Goal: Use online tool/utility: Utilize a website feature to perform a specific function

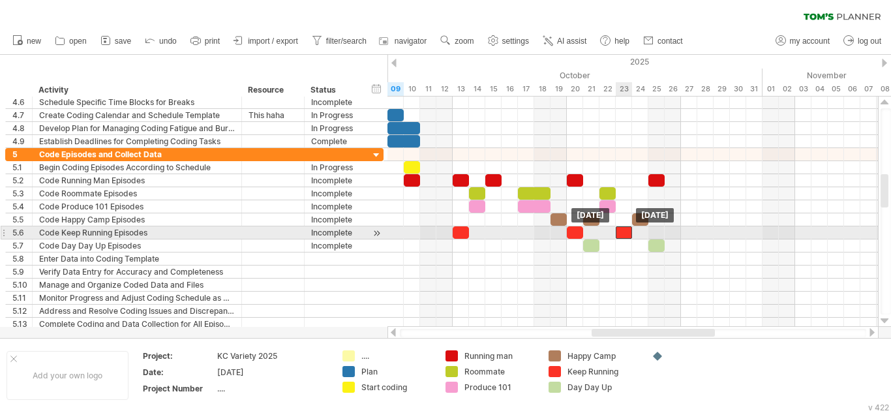
click at [626, 229] on div at bounding box center [624, 232] width 16 height 12
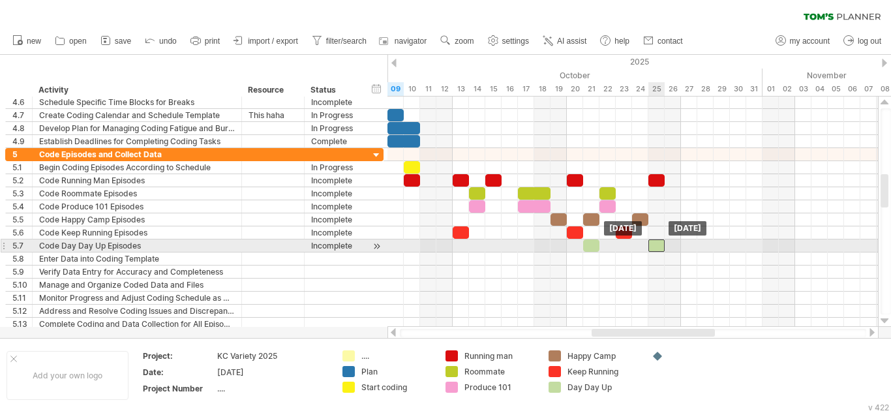
click at [658, 247] on div at bounding box center [656, 245] width 16 height 12
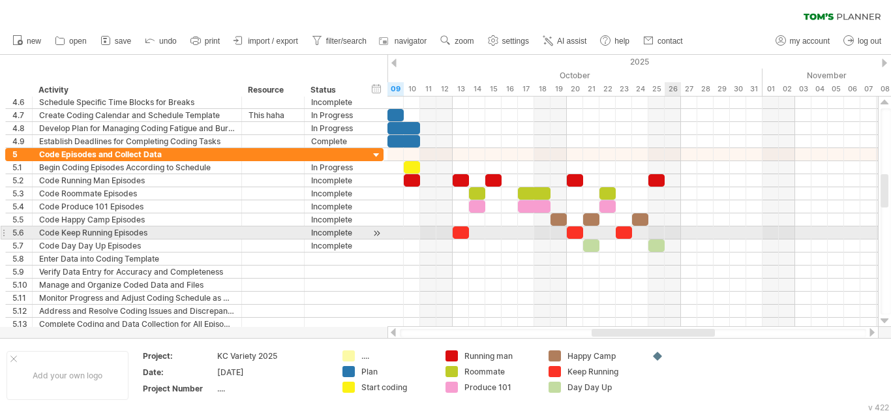
click at [670, 234] on div at bounding box center [632, 232] width 490 height 13
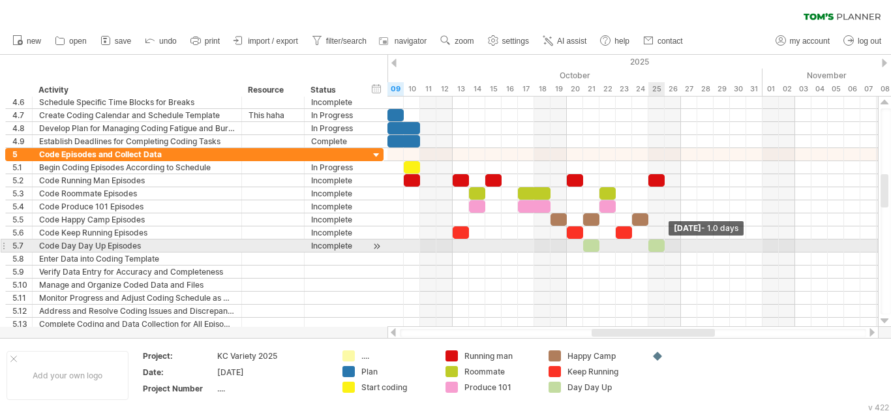
click at [662, 247] on span at bounding box center [664, 245] width 5 height 12
click at [658, 248] on div at bounding box center [656, 245] width 16 height 12
click at [700, 250] on div "add time block" at bounding box center [725, 249] width 90 height 21
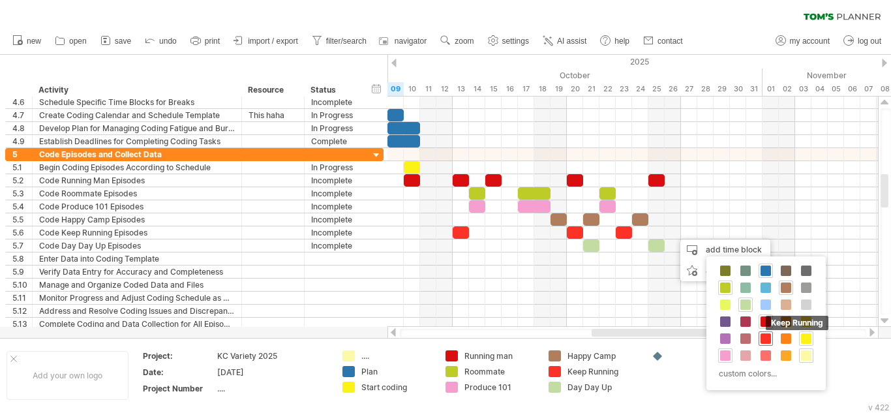
click at [764, 340] on span at bounding box center [766, 338] width 10 height 10
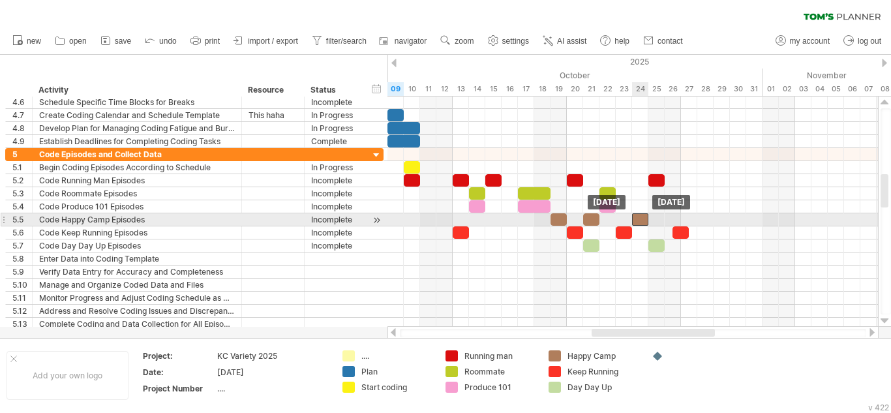
click at [644, 217] on div at bounding box center [640, 219] width 16 height 12
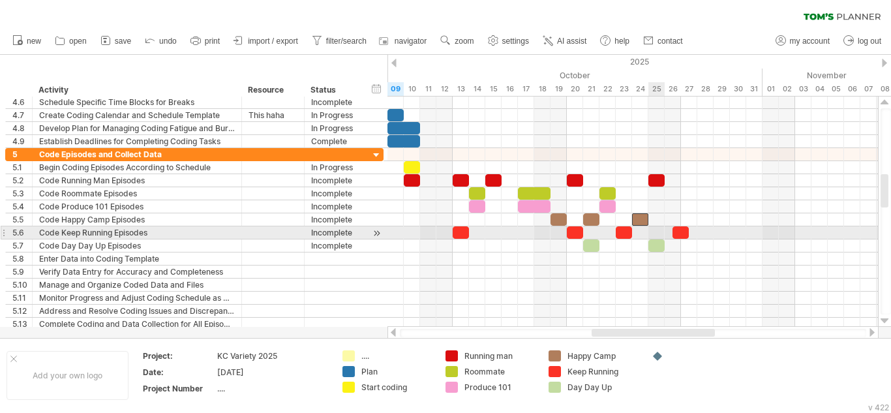
click at [652, 235] on div at bounding box center [632, 232] width 490 height 13
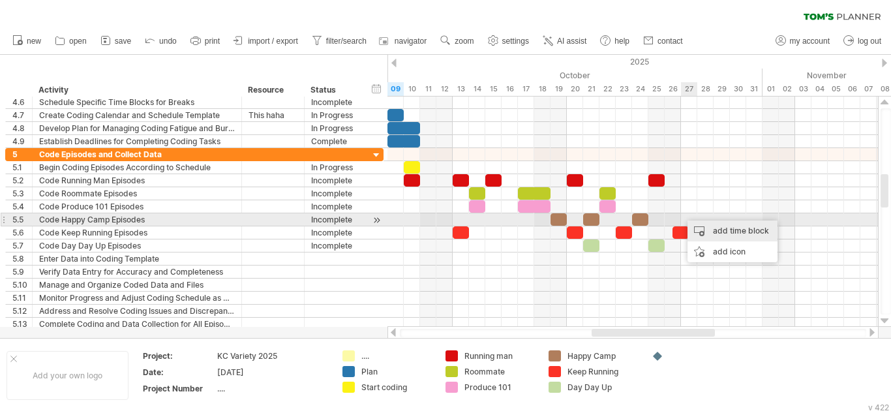
click at [698, 228] on div "add time block" at bounding box center [732, 230] width 90 height 21
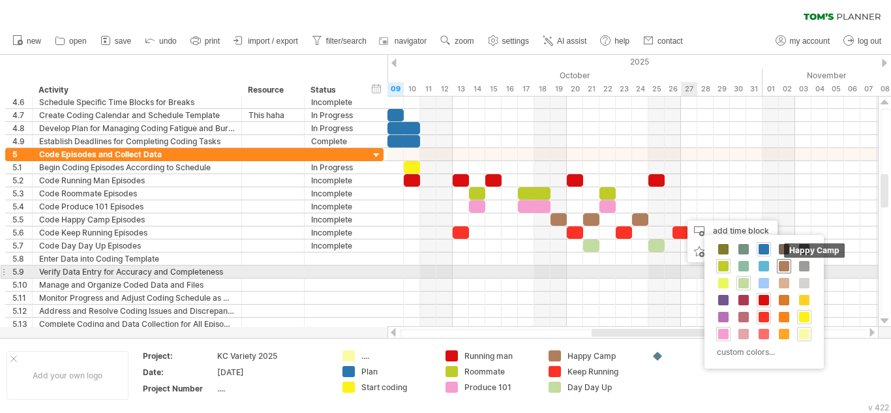
click at [784, 269] on span at bounding box center [784, 266] width 10 height 10
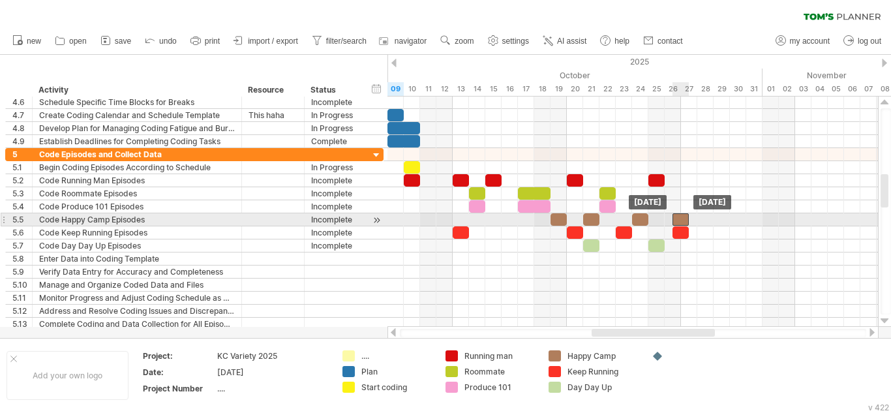
click at [682, 220] on div at bounding box center [680, 219] width 16 height 12
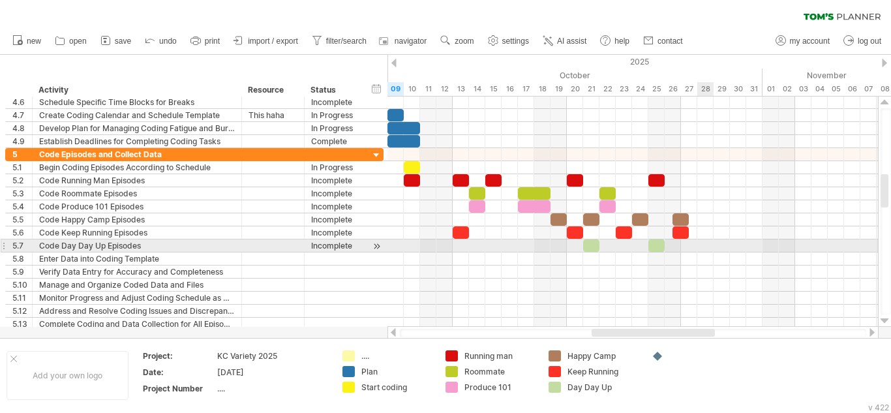
click at [704, 246] on div at bounding box center [632, 245] width 490 height 13
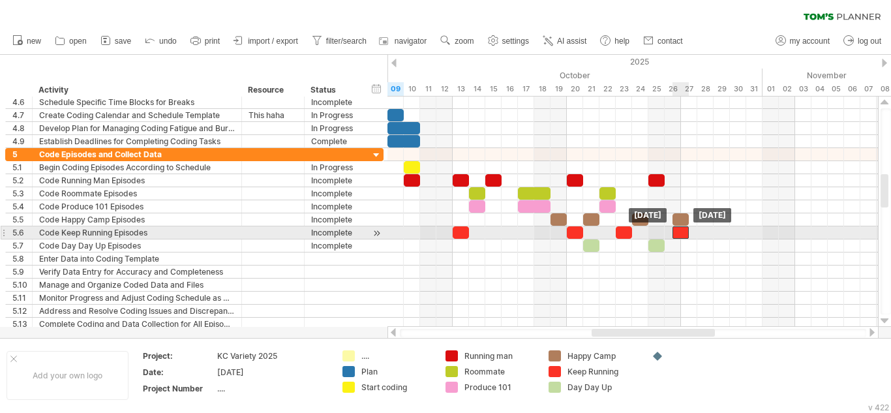
click at [684, 237] on div at bounding box center [680, 232] width 16 height 12
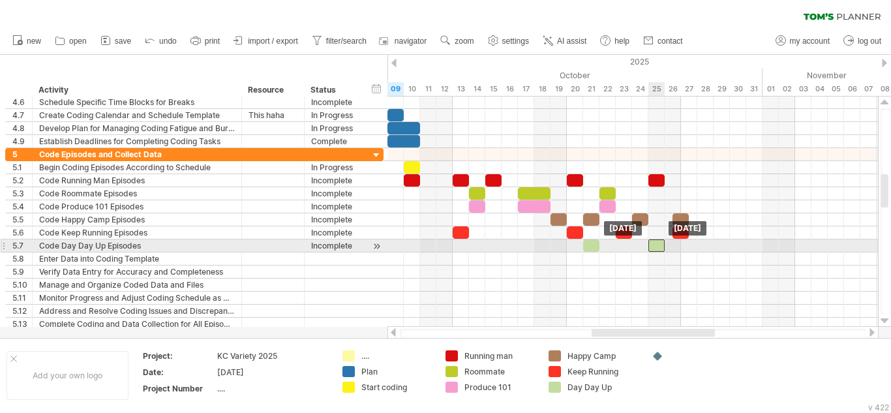
click at [659, 250] on div at bounding box center [656, 245] width 16 height 12
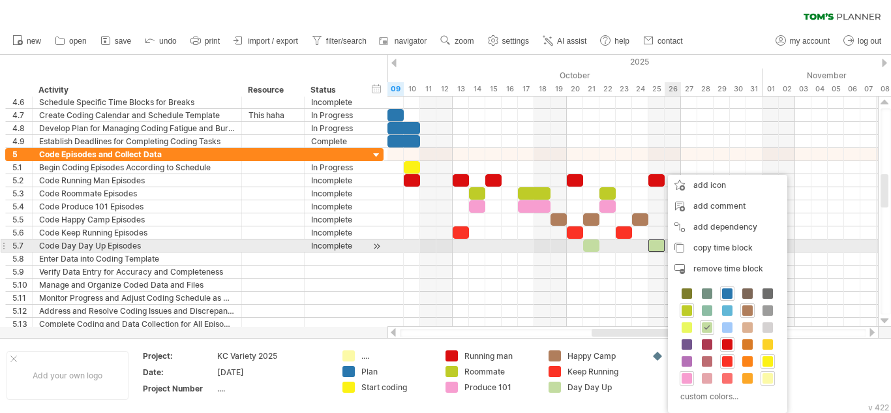
click at [660, 249] on div at bounding box center [656, 245] width 16 height 12
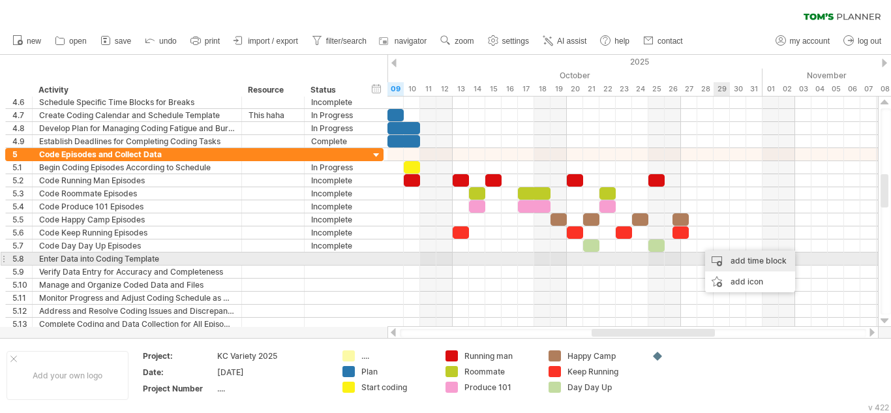
click at [730, 261] on div "add time block" at bounding box center [750, 260] width 90 height 21
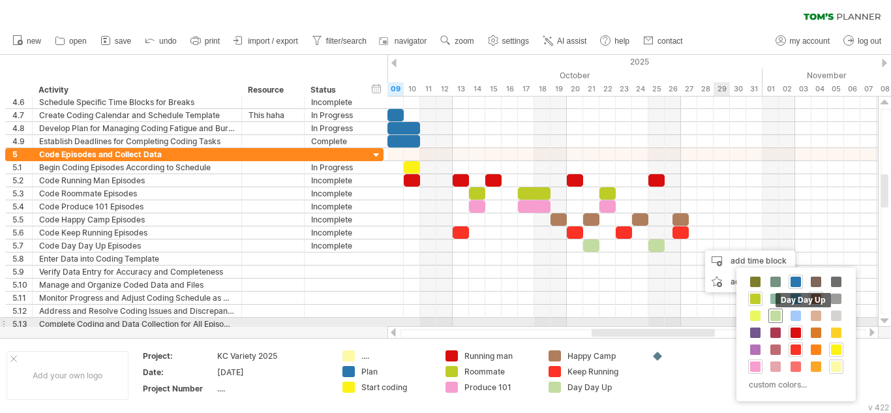
click at [777, 321] on div "Day Day Up" at bounding box center [775, 316] width 14 height 14
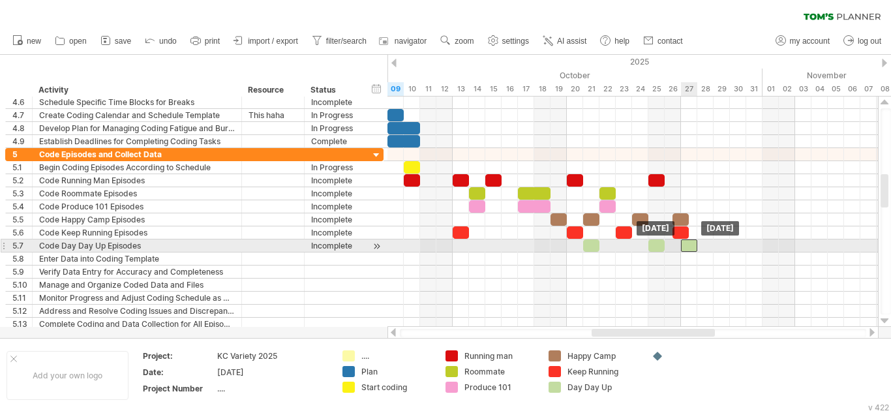
drag, startPoint x: 702, startPoint y: 246, endPoint x: 689, endPoint y: 247, distance: 13.8
click at [689, 247] on div at bounding box center [689, 245] width 16 height 12
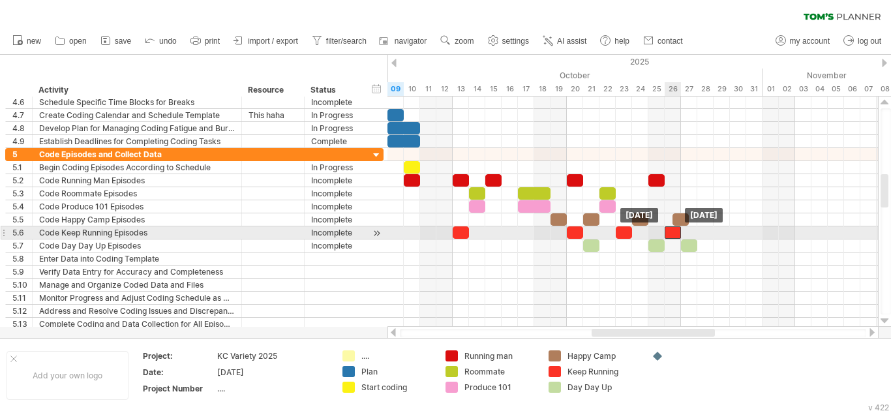
click at [680, 235] on div at bounding box center [673, 232] width 16 height 12
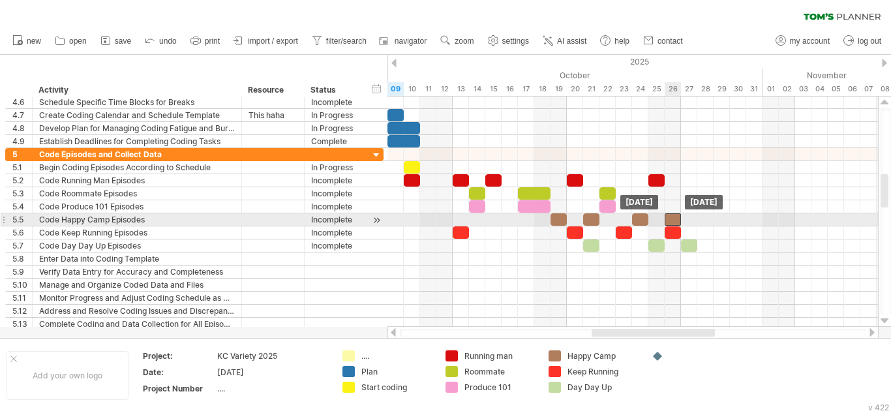
drag, startPoint x: 680, startPoint y: 218, endPoint x: 673, endPoint y: 219, distance: 7.2
click at [673, 219] on div at bounding box center [673, 219] width 16 height 12
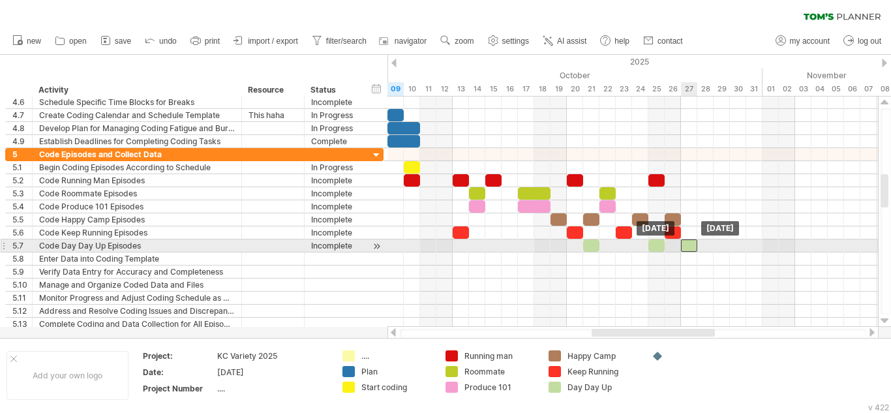
click at [689, 243] on div at bounding box center [689, 245] width 16 height 12
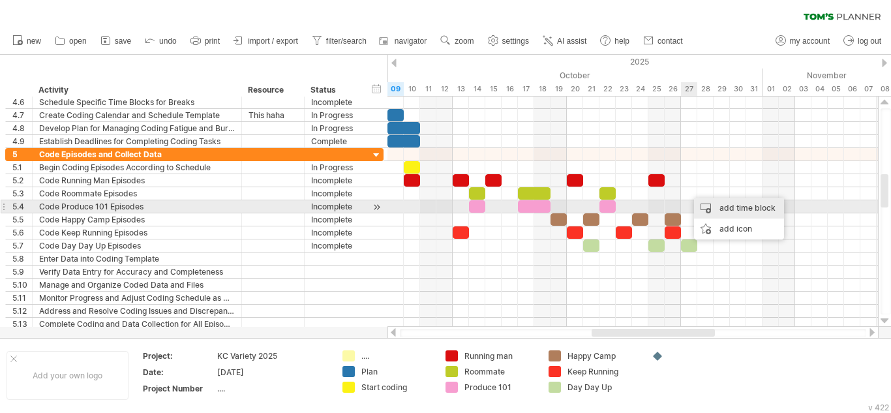
click at [725, 213] on div "add time block" at bounding box center [739, 208] width 90 height 21
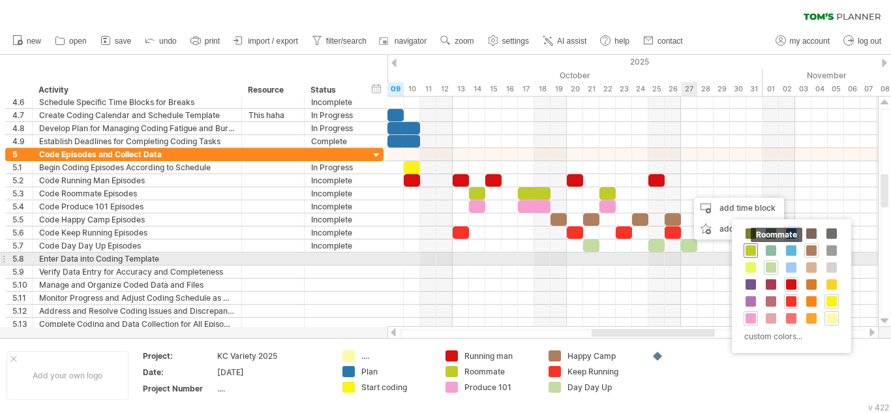
click at [747, 257] on div "Roommate" at bounding box center [751, 250] width 14 height 14
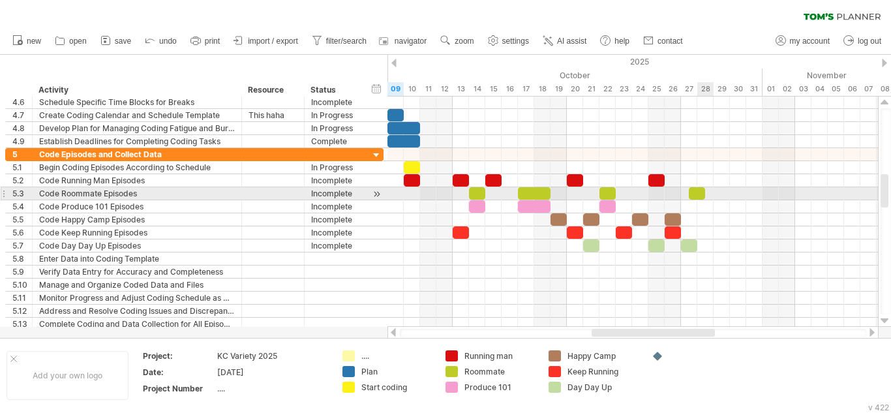
click at [703, 194] on span at bounding box center [704, 193] width 5 height 12
drag, startPoint x: 697, startPoint y: 192, endPoint x: 688, endPoint y: 196, distance: 10.2
click at [688, 196] on div at bounding box center [689, 193] width 16 height 12
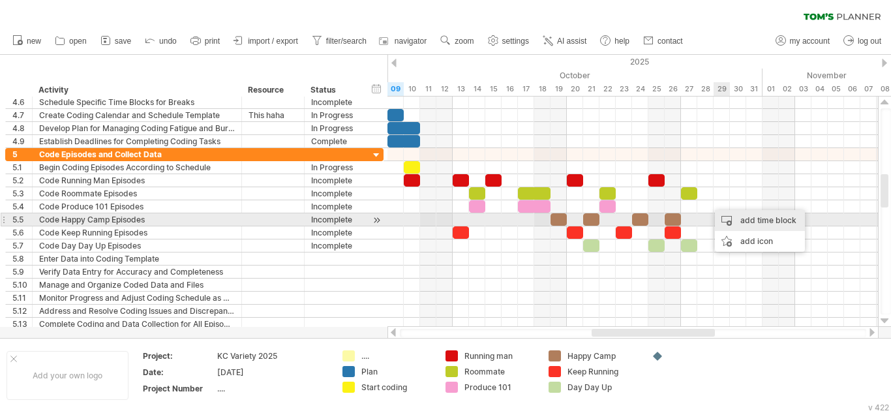
click at [725, 224] on div "add time block" at bounding box center [760, 220] width 90 height 21
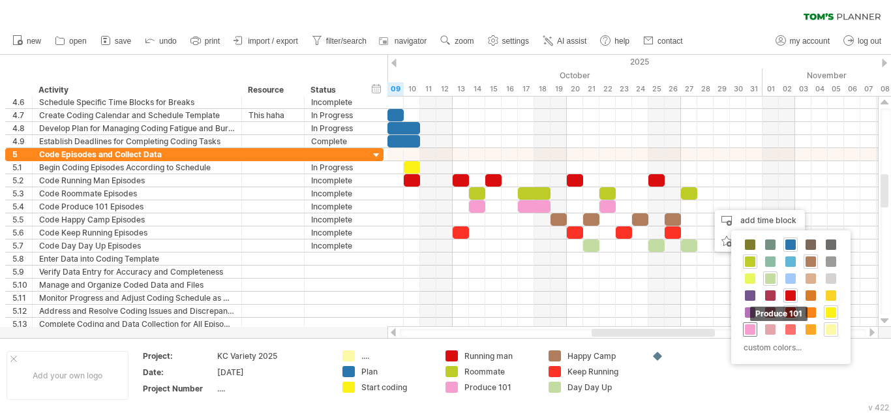
click at [751, 329] on span at bounding box center [750, 329] width 10 height 10
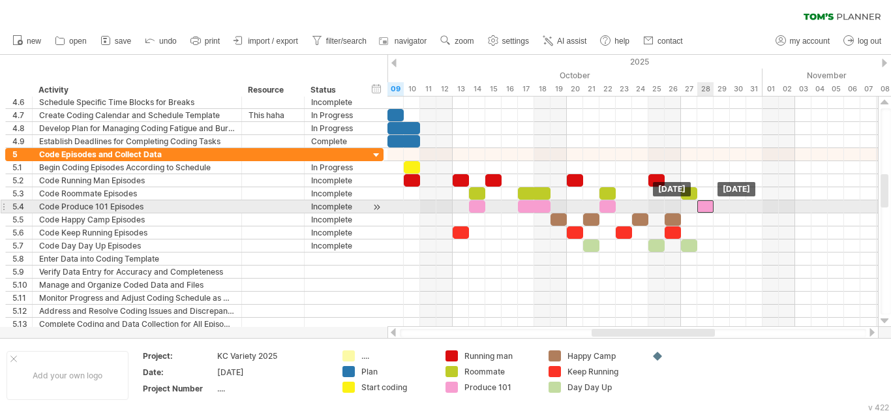
drag, startPoint x: 714, startPoint y: 204, endPoint x: 708, endPoint y: 202, distance: 7.0
click at [708, 202] on div at bounding box center [705, 206] width 16 height 12
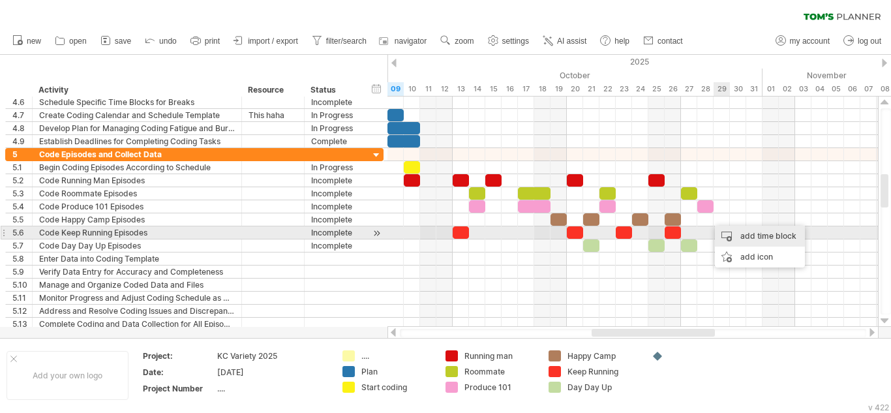
click at [742, 238] on div "add time block" at bounding box center [760, 236] width 90 height 21
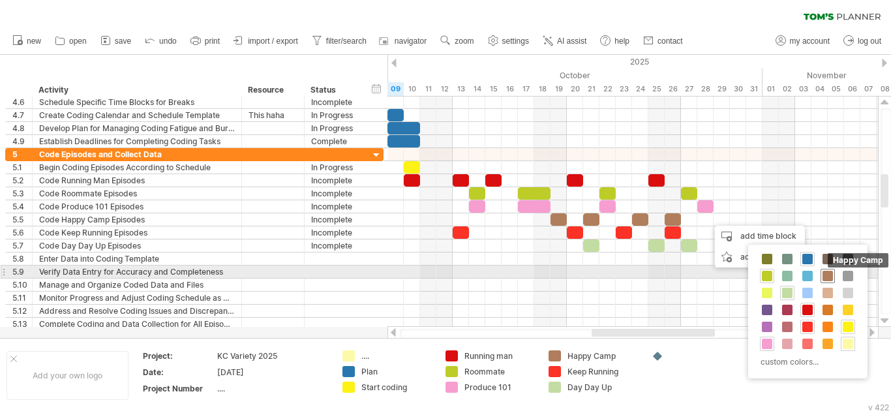
click at [826, 279] on span at bounding box center [827, 276] width 10 height 10
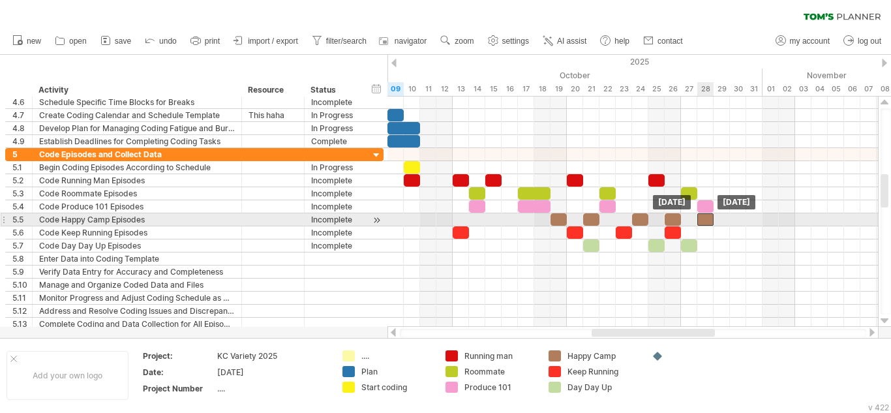
click at [708, 219] on div at bounding box center [705, 219] width 16 height 12
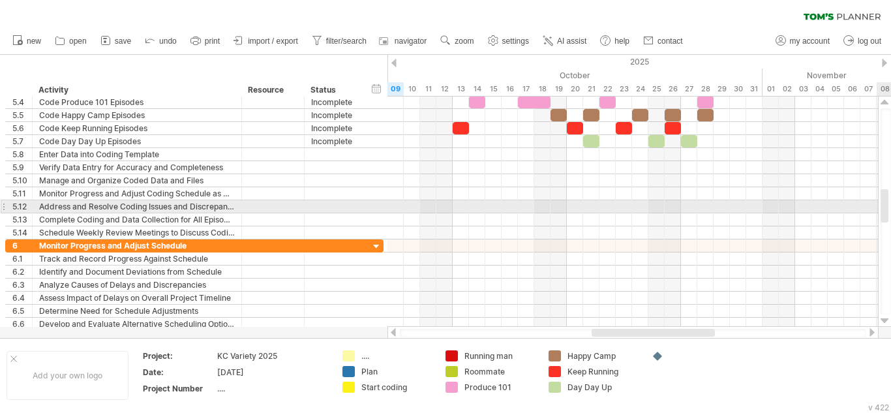
drag, startPoint x: 886, startPoint y: 194, endPoint x: 887, endPoint y: 209, distance: 15.0
click at [887, 209] on div at bounding box center [885, 205] width 8 height 33
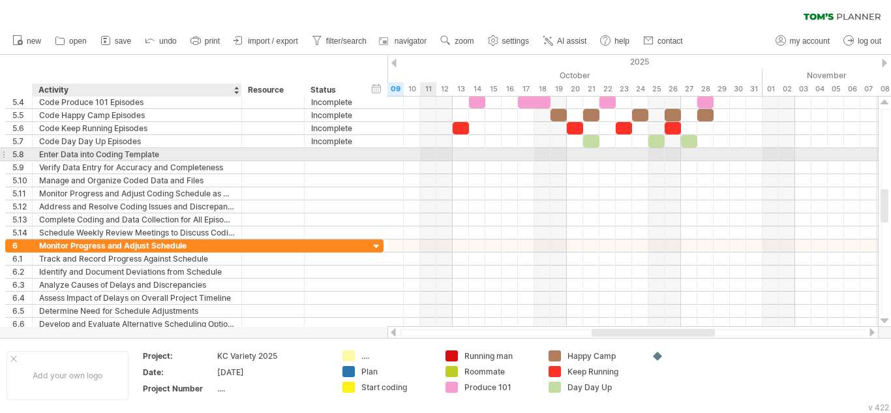
click at [170, 151] on div "Enter Data into Coding Template" at bounding box center [137, 154] width 196 height 12
type input "**********"
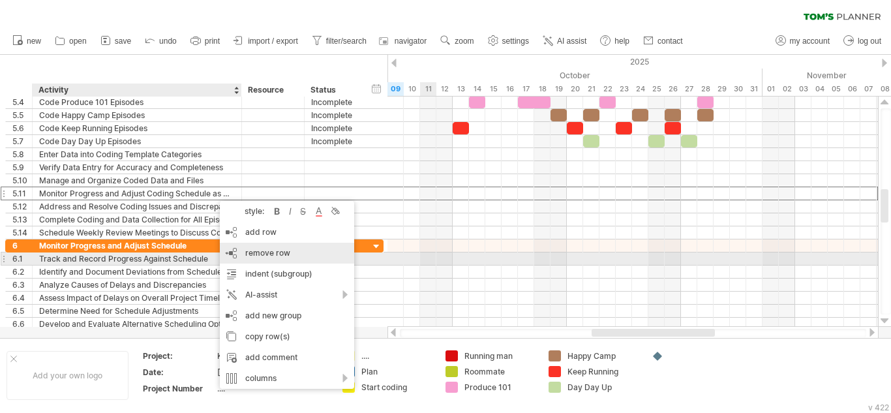
click at [285, 256] on span "remove row" at bounding box center [267, 253] width 45 height 10
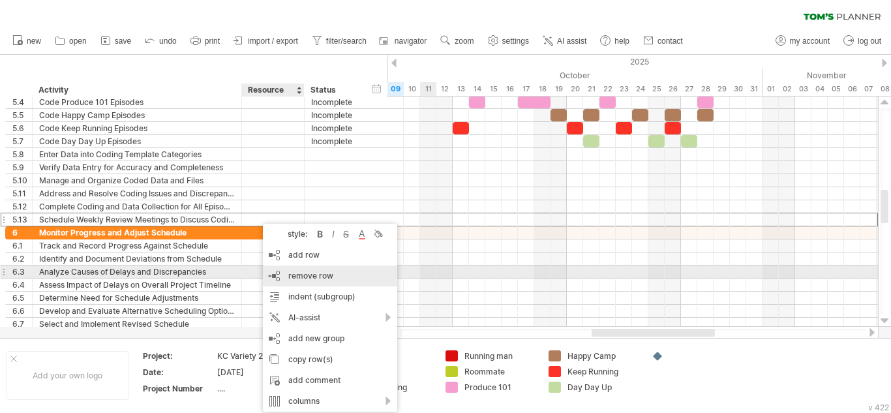
click at [325, 277] on span "remove row" at bounding box center [310, 276] width 45 height 10
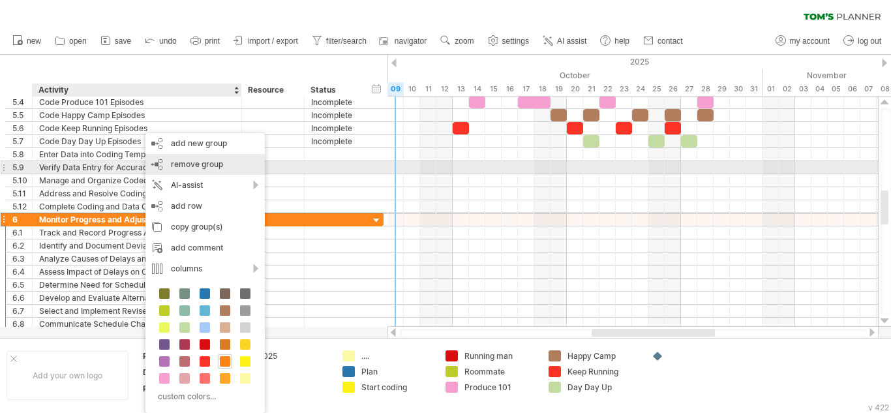
click at [185, 165] on span "remove group" at bounding box center [197, 164] width 52 height 10
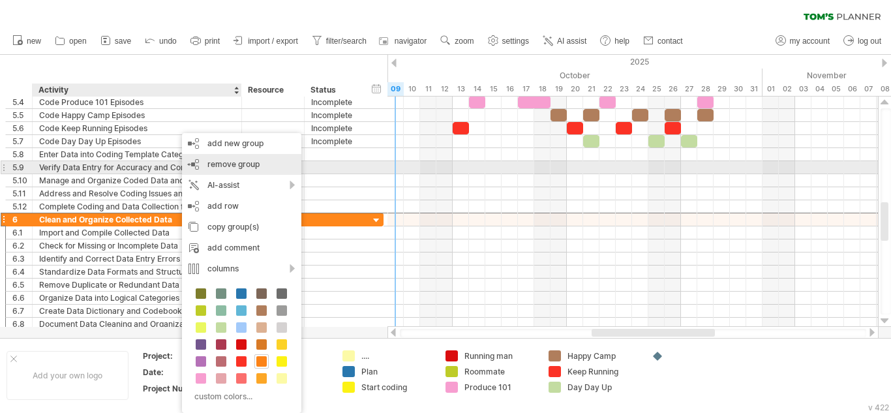
click at [191, 162] on div "remove group remove selected groups" at bounding box center [241, 164] width 119 height 21
